Goal: Check status: Check status

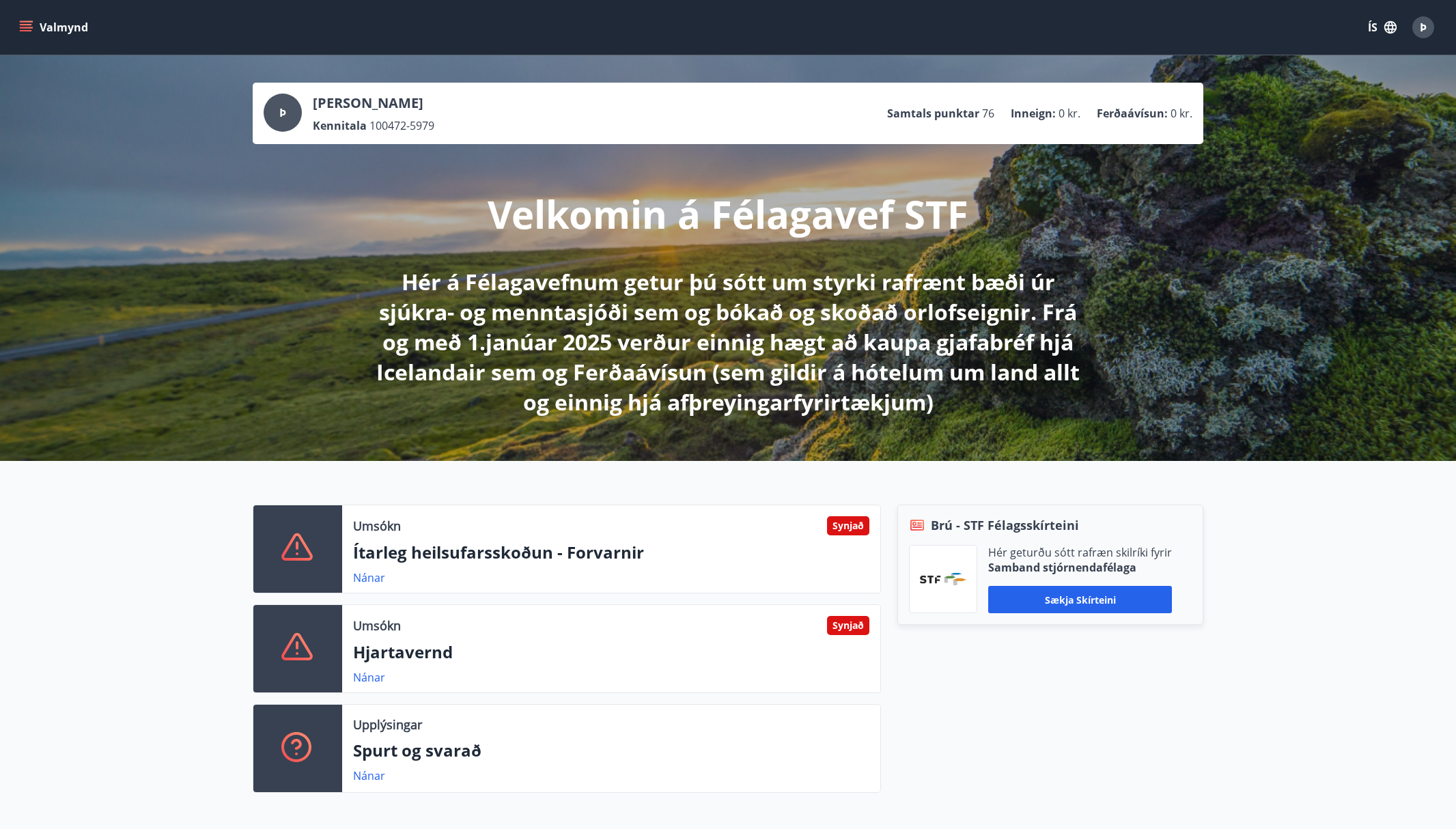
scroll to position [69, 0]
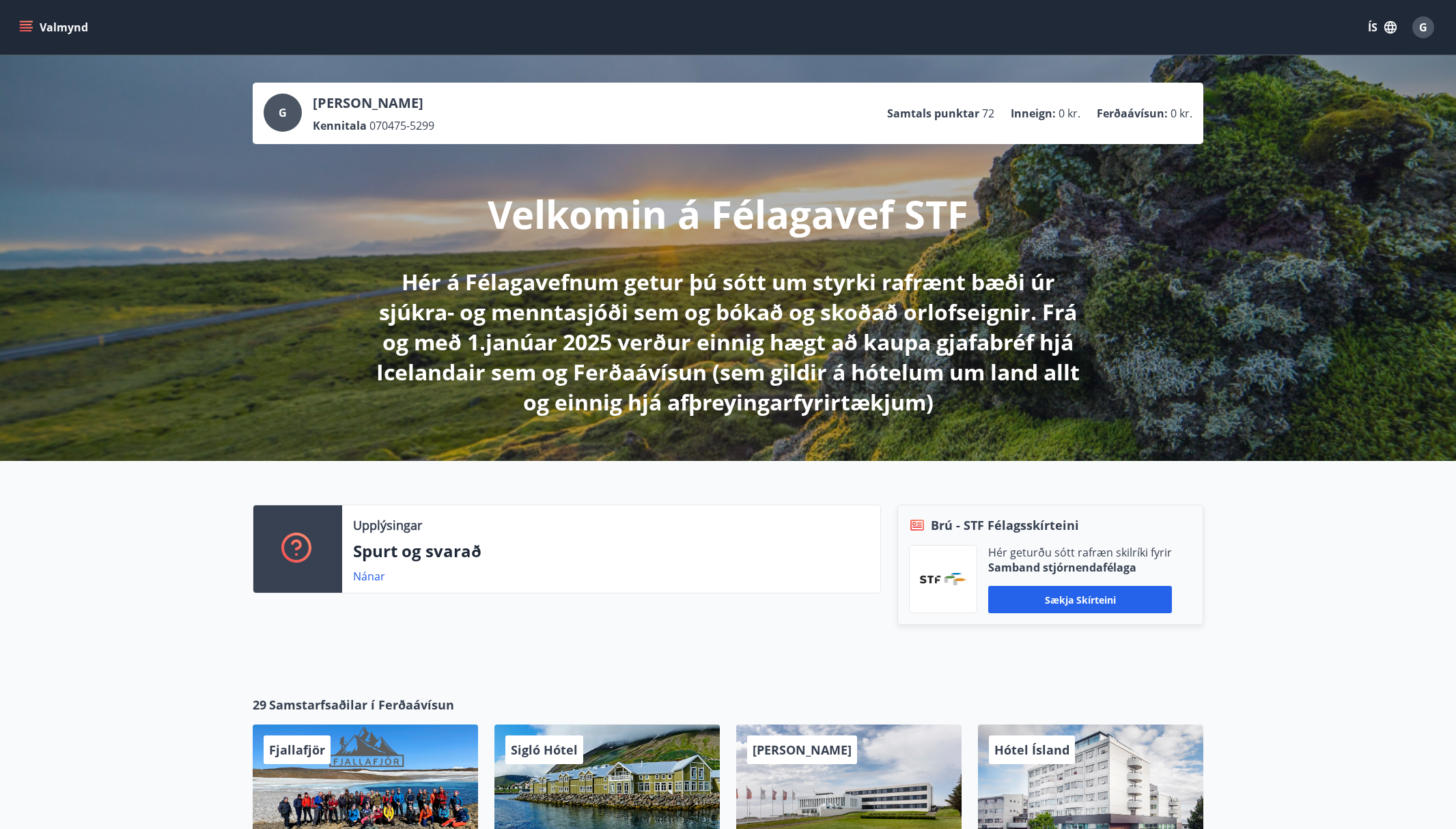
click at [23, 26] on icon "menu" at bounding box center [26, 27] width 14 height 14
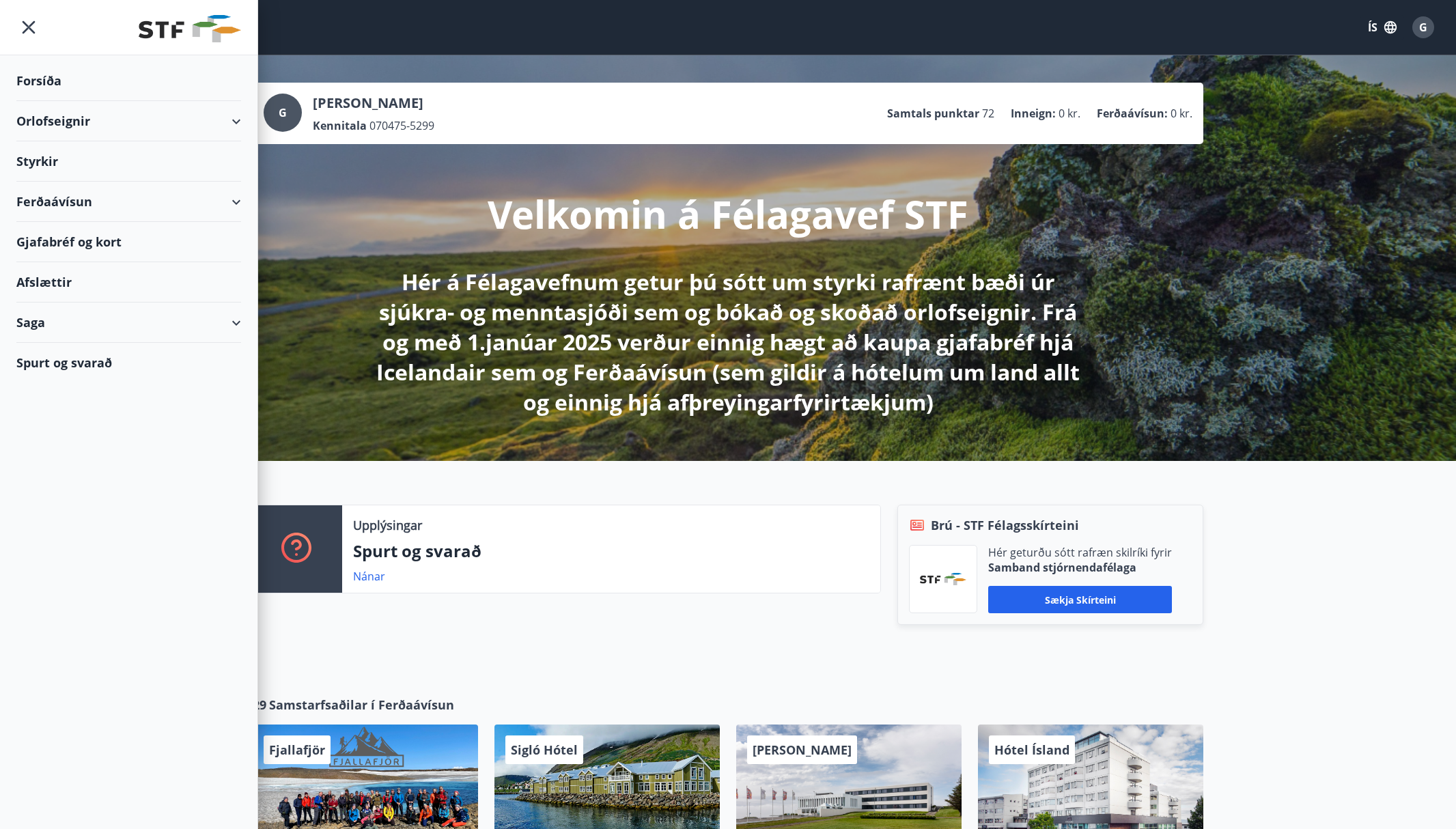
click at [52, 315] on div "Saga" at bounding box center [128, 322] width 225 height 40
click at [54, 418] on div "Umsóknir" at bounding box center [128, 414] width 203 height 28
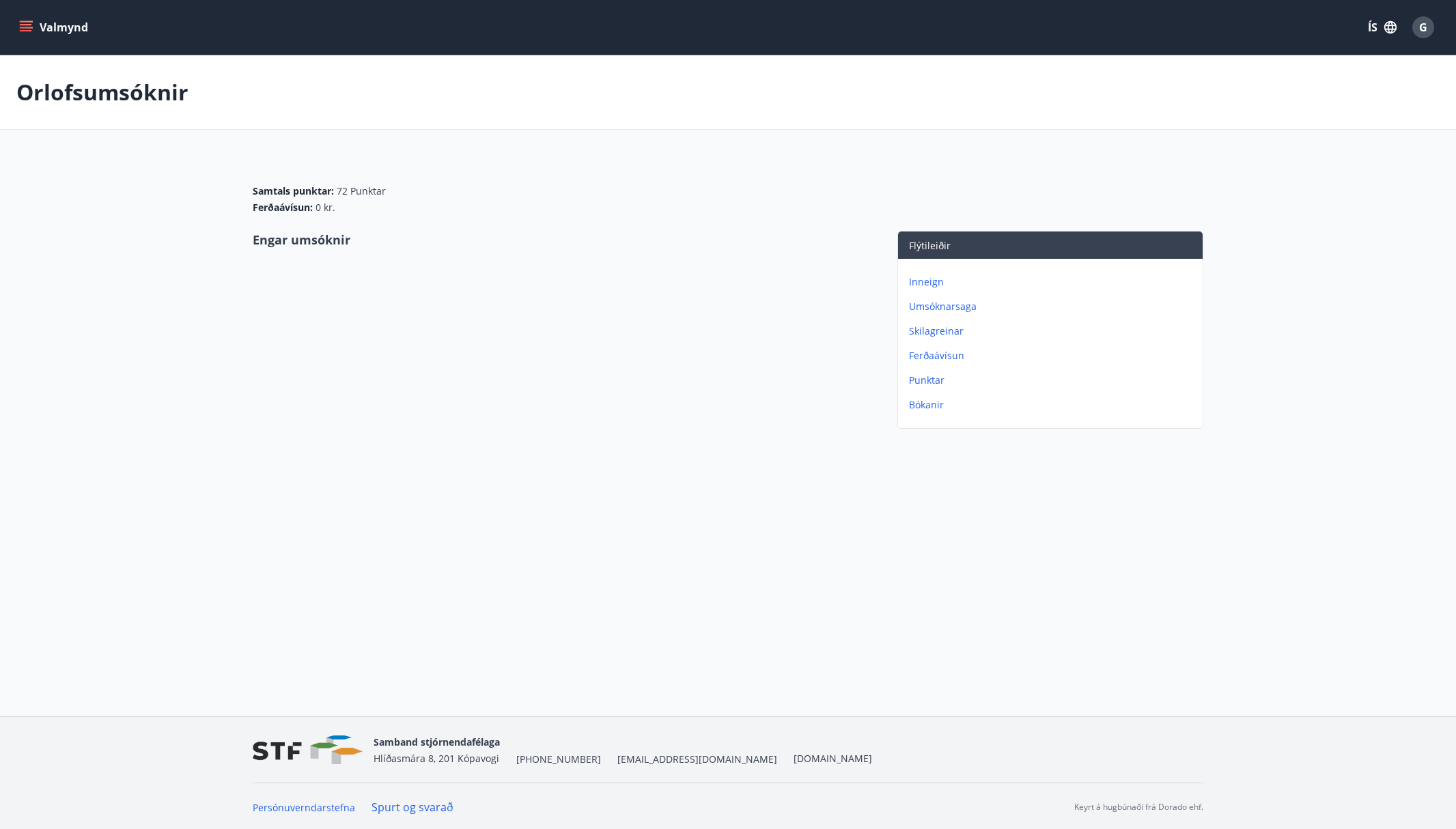
click at [57, 28] on button "Valmynd" at bounding box center [54, 27] width 77 height 24
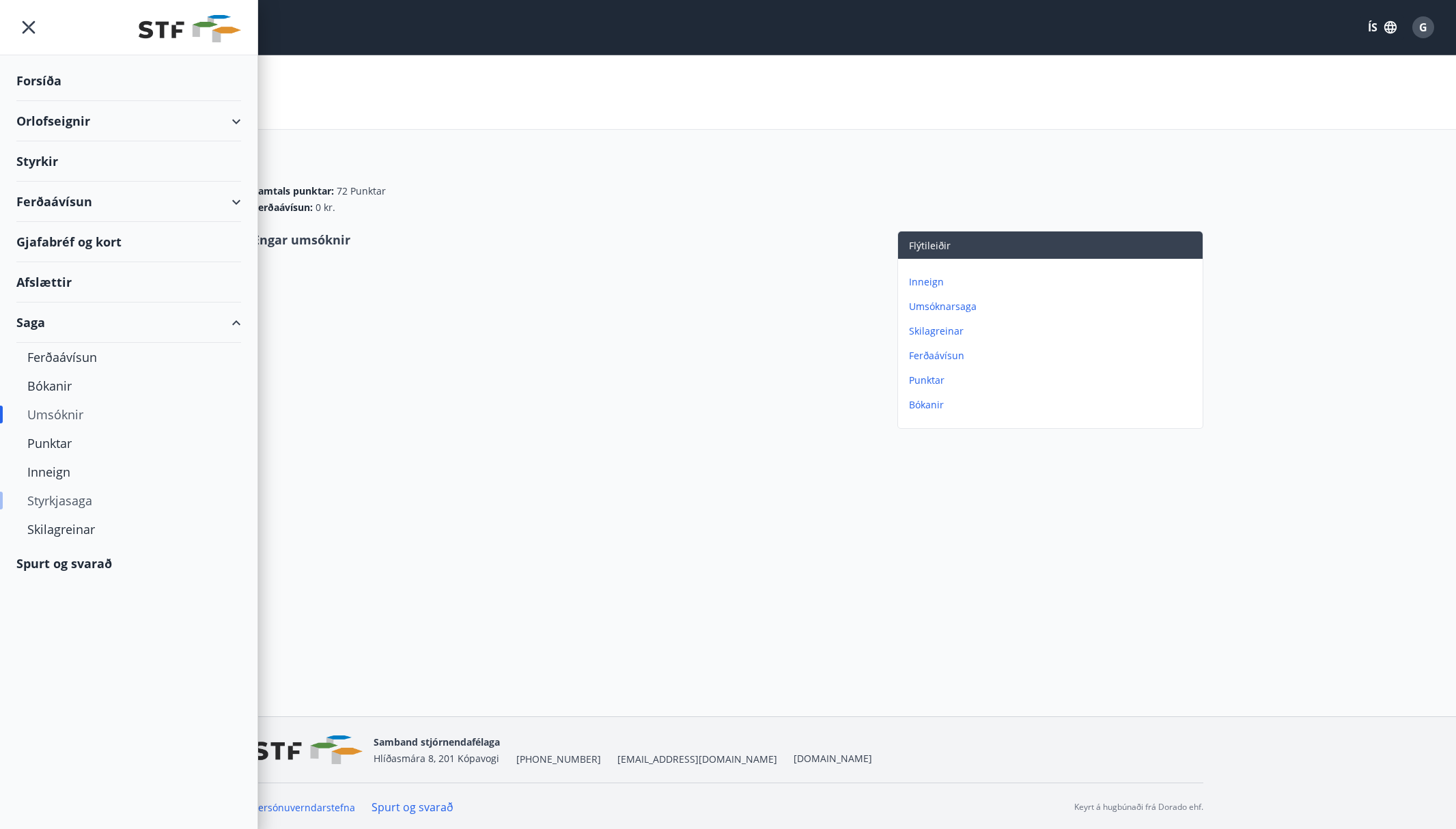
click at [61, 505] on div "Styrkjasaga" at bounding box center [128, 500] width 203 height 28
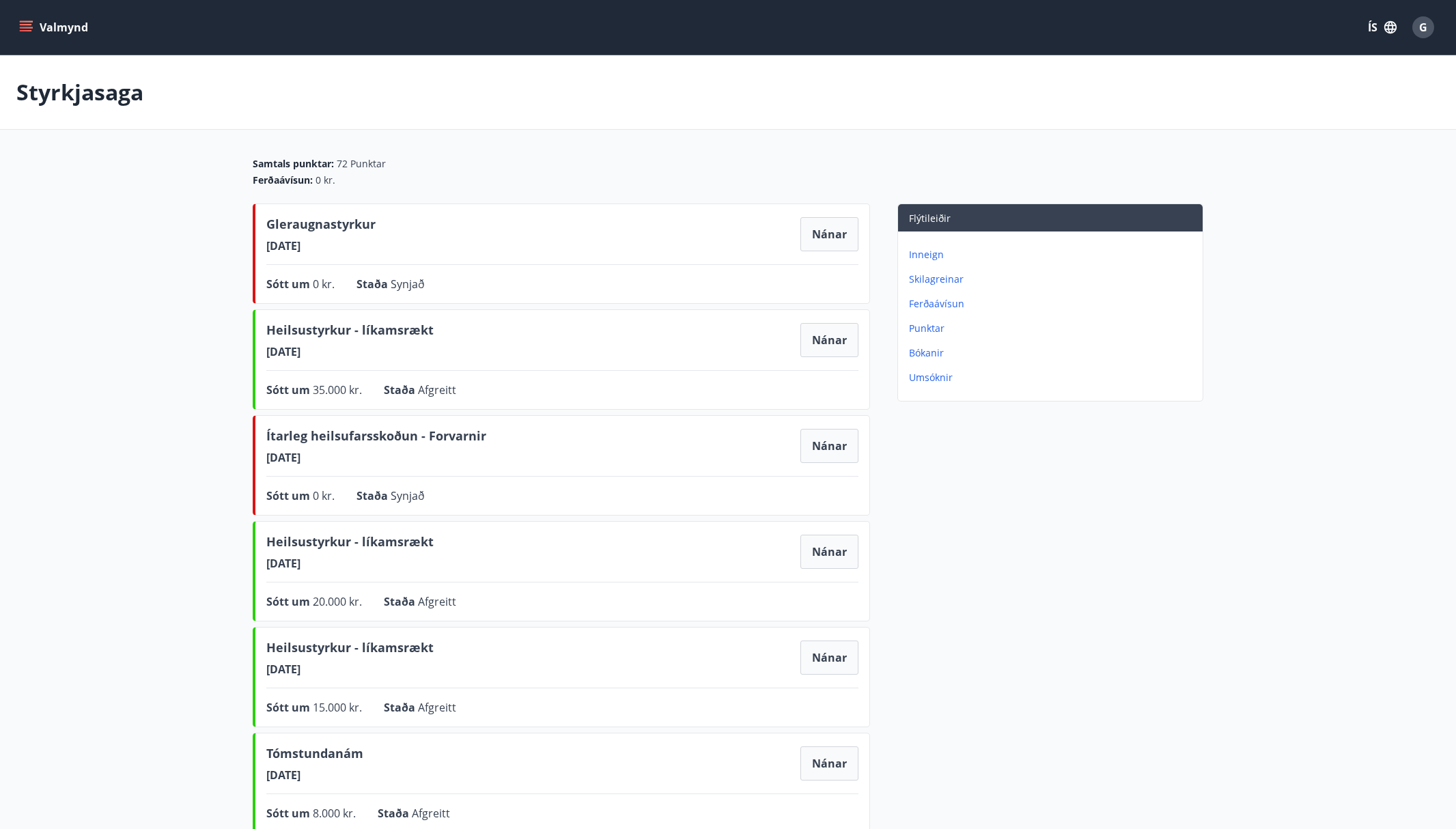
click at [156, 0] on html "Valmynd ÍS G Styrkjasaga Samtals punktar : 72 Punktar Ferðaávísun : 0 kr. Glera…" at bounding box center [728, 714] width 1456 height 1429
